Goal: Information Seeking & Learning: Learn about a topic

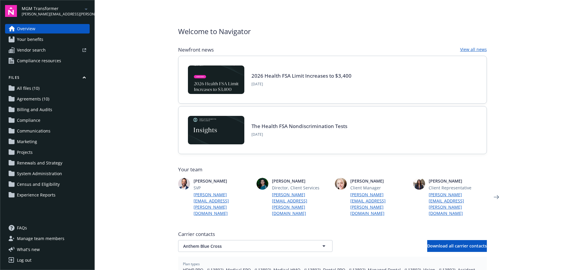
scroll to position [59, 0]
